Goal: Communication & Community: Ask a question

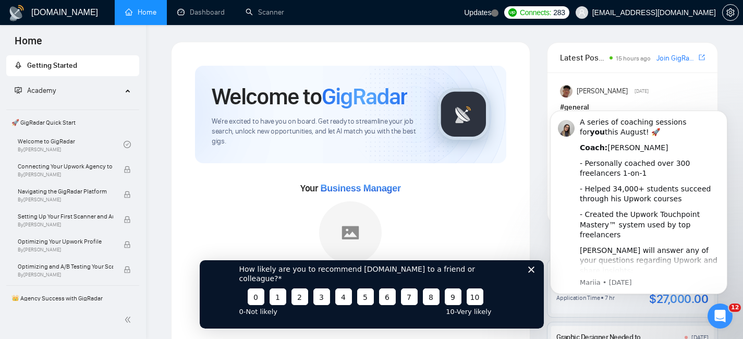
click at [529, 272] on icon "Close survey" at bounding box center [531, 269] width 6 height 6
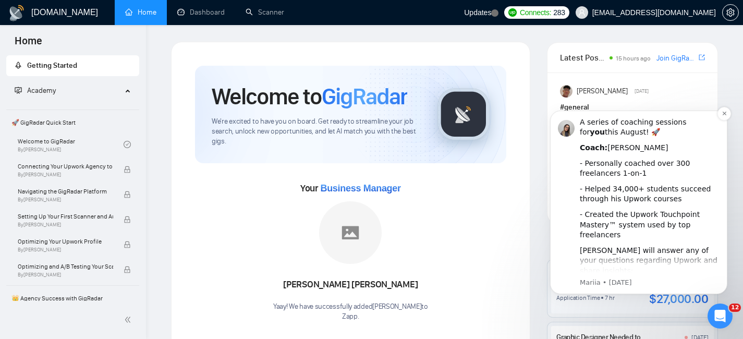
click at [616, 206] on div "A series of coaching sessions for you this August! 🚀 Coach: [PERSON_NAME] - Per…" at bounding box center [650, 267] width 140 height 300
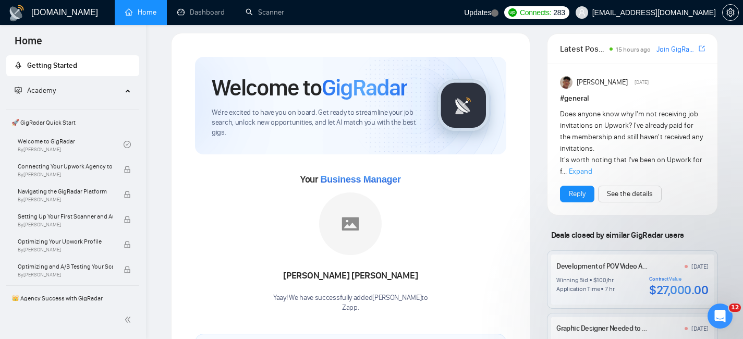
scroll to position [6, 0]
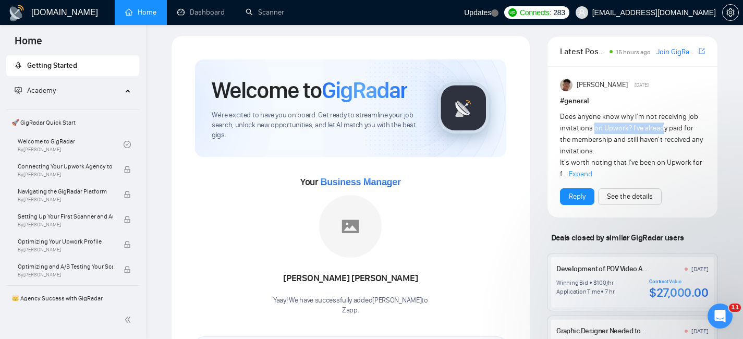
drag, startPoint x: 595, startPoint y: 124, endPoint x: 663, endPoint y: 125, distance: 67.8
click at [663, 125] on span "Does anyone know why I'm not receiving job invitations on Upwork? I've already …" at bounding box center [631, 145] width 143 height 66
drag, startPoint x: 663, startPoint y: 136, endPoint x: 610, endPoint y: 136, distance: 53.2
click at [610, 136] on span "Does anyone know why I'm not receiving job invitations on Upwork? I've already …" at bounding box center [631, 145] width 143 height 66
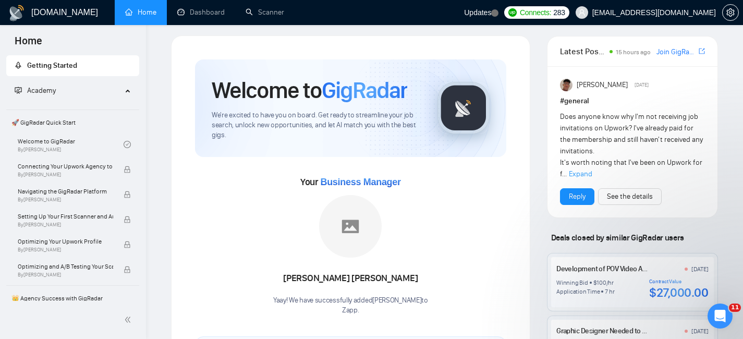
click at [590, 172] on span "Expand" at bounding box center [580, 173] width 23 height 9
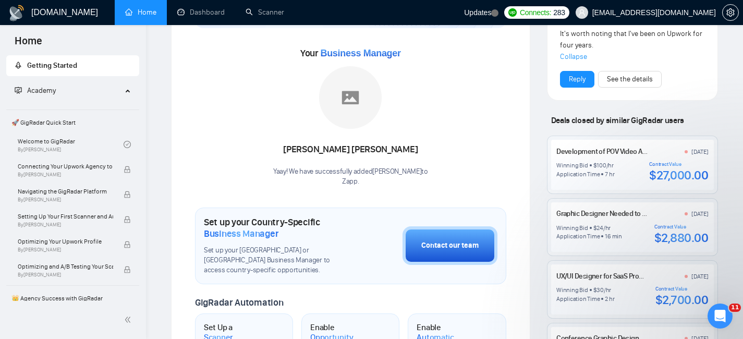
scroll to position [0, 0]
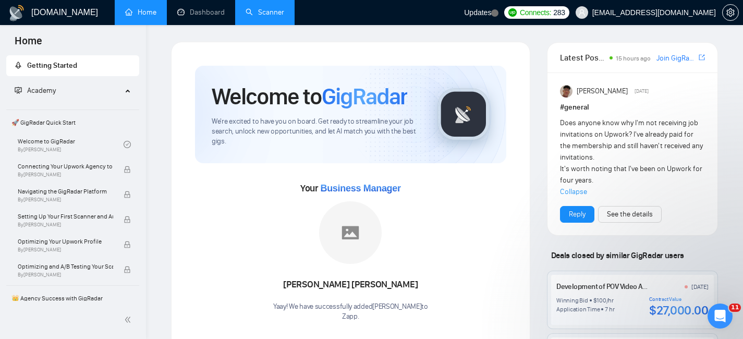
click at [276, 16] on link "Scanner" at bounding box center [265, 12] width 39 height 9
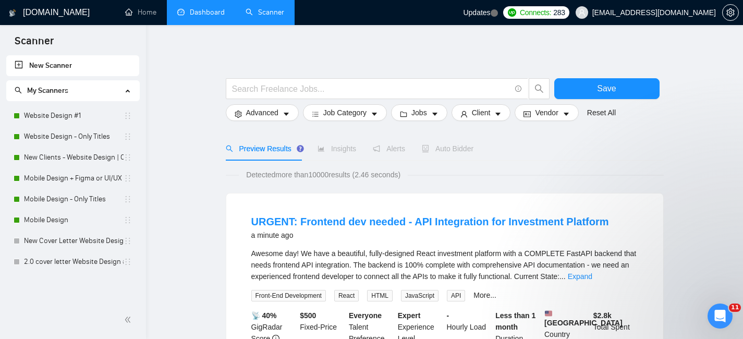
click at [216, 13] on link "Dashboard" at bounding box center [200, 12] width 47 height 9
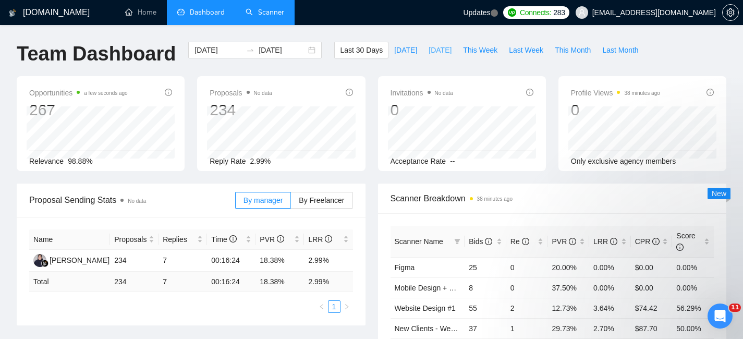
click at [429, 52] on span "[DATE]" at bounding box center [440, 49] width 23 height 11
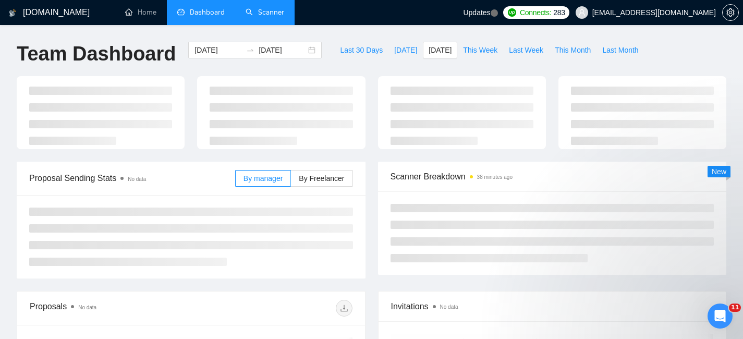
type input "[DATE]"
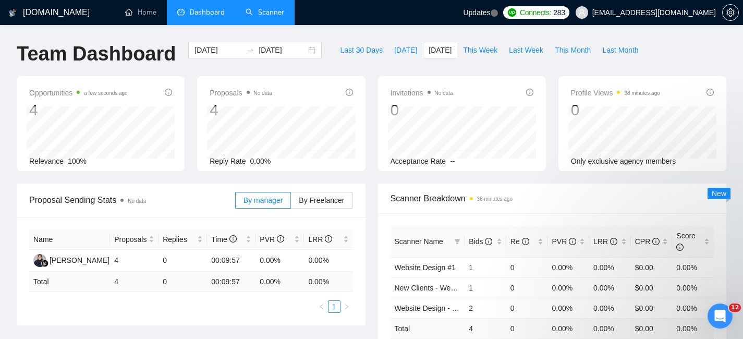
click at [720, 317] on icon "Open Intercom Messenger" at bounding box center [719, 316] width 7 height 8
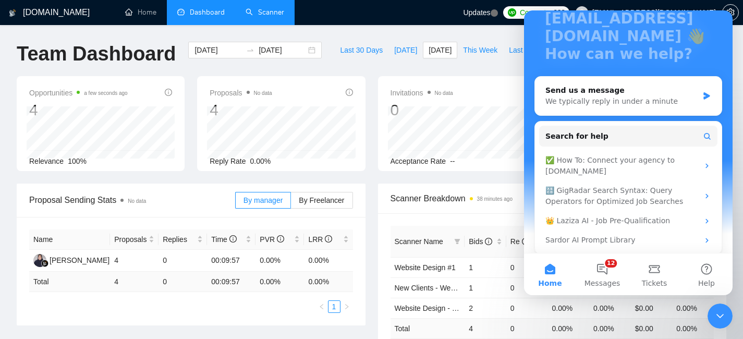
scroll to position [99, 0]
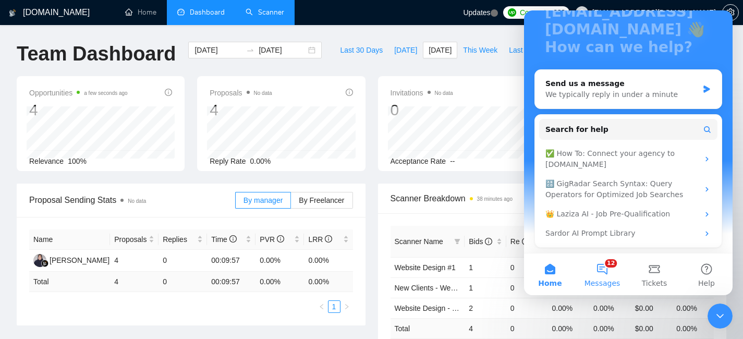
click at [609, 269] on button "12 Messages" at bounding box center [602, 274] width 52 height 42
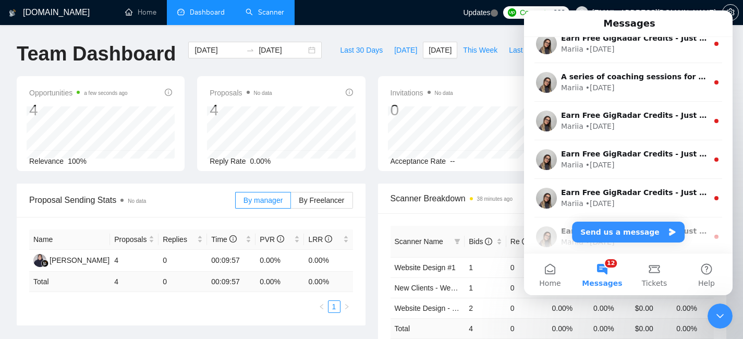
scroll to position [56, 0]
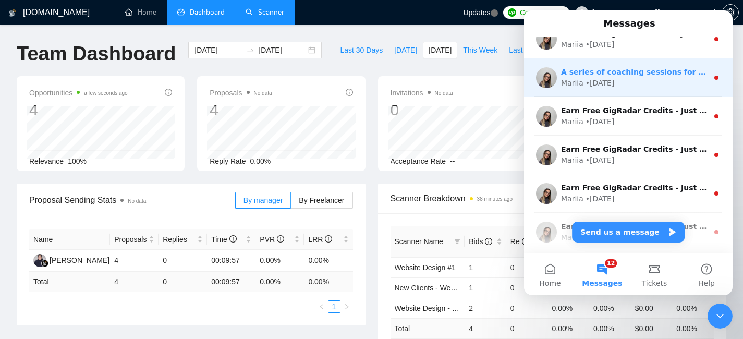
click at [643, 79] on div "Mariia • [DATE]" at bounding box center [634, 83] width 147 height 11
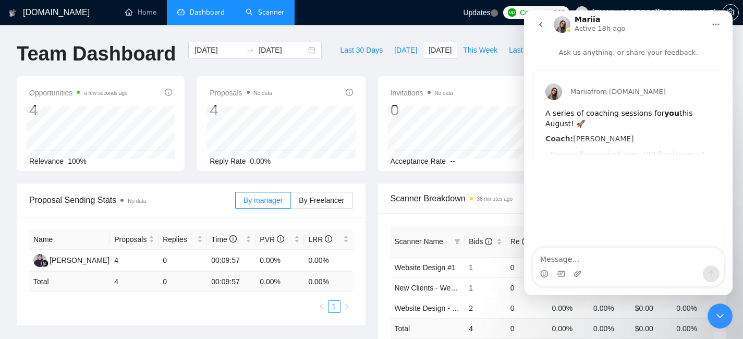
click at [587, 259] on textarea "Message…" at bounding box center [628, 257] width 191 height 18
type textarea "Hi [PERSON_NAME]"
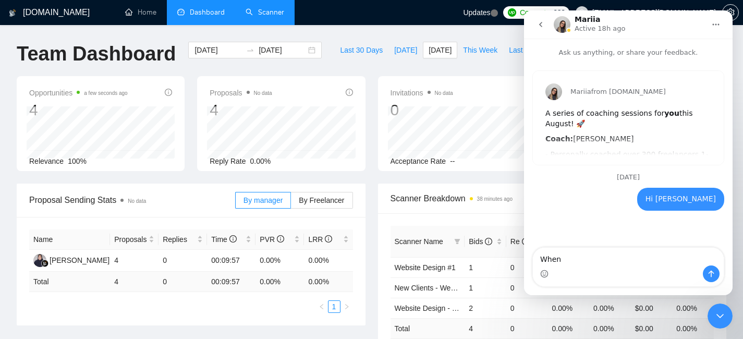
click at [632, 154] on div "Mariia from [DOMAIN_NAME] A series of coaching sessions for you this August! 🚀 …" at bounding box center [628, 118] width 191 height 94
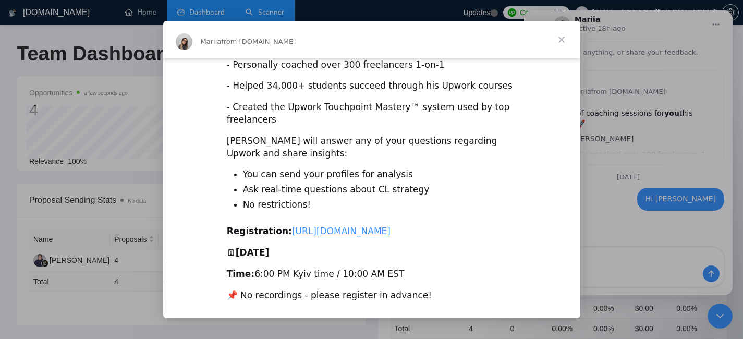
scroll to position [68, 0]
click at [626, 198] on div "Intercom messenger" at bounding box center [371, 169] width 743 height 339
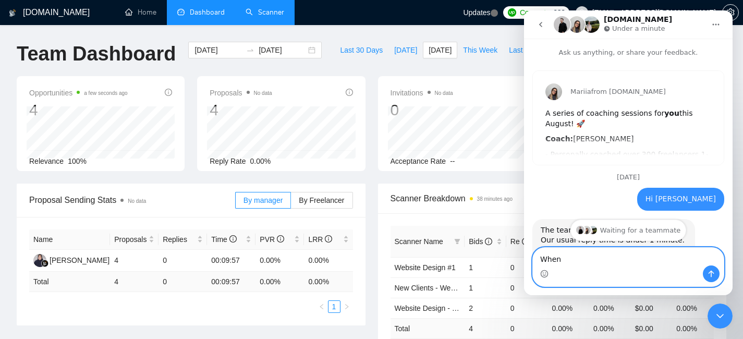
click at [585, 263] on textarea "When" at bounding box center [628, 257] width 191 height 18
type textarea "When is the next session being held?"
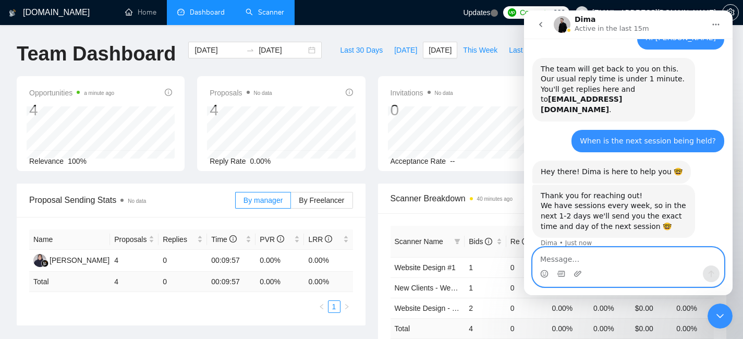
scroll to position [163, 0]
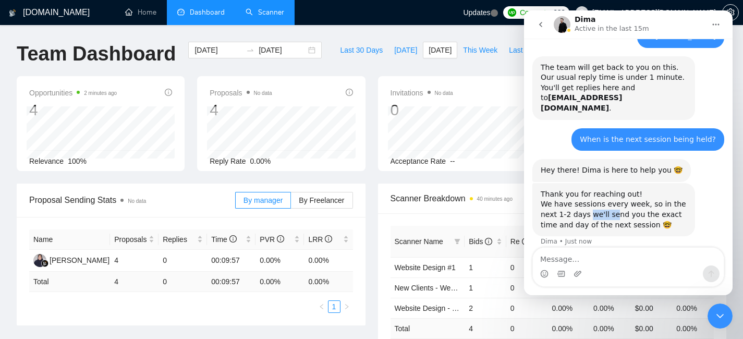
drag, startPoint x: 613, startPoint y: 204, endPoint x: 576, endPoint y: 204, distance: 37.0
click at [576, 204] on div "Thank you for reaching out! We have sessions every week, so in the next 1-2 day…" at bounding box center [614, 209] width 146 height 41
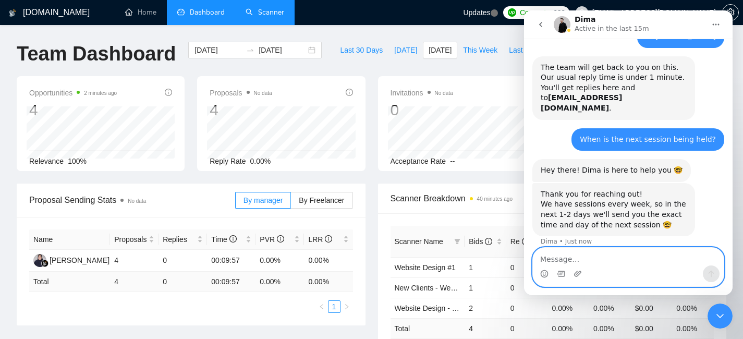
click at [589, 253] on textarea "Message…" at bounding box center [628, 257] width 191 height 18
type textarea "Great, thanks!"
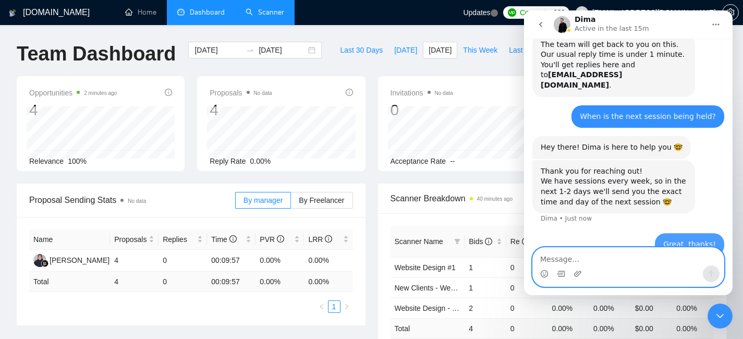
scroll to position [194, 0]
